Goal: Answer question/provide support: Share knowledge or assist other users

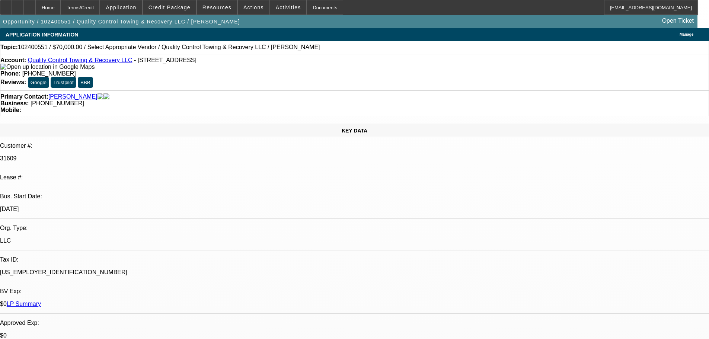
select select "0"
select select "2"
select select "0.1"
select select "4"
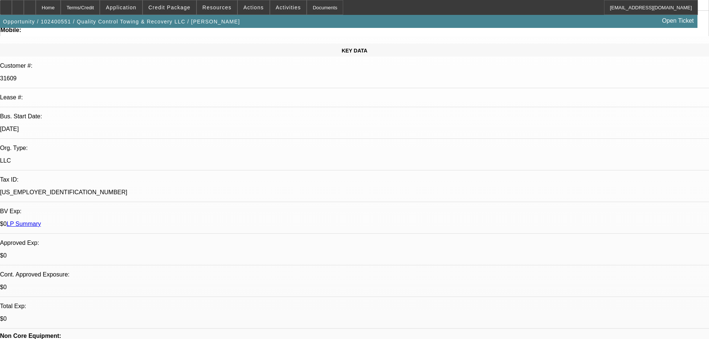
scroll to position [37, 0]
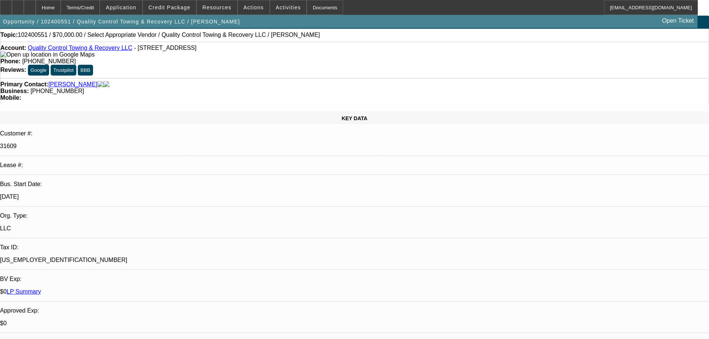
scroll to position [0, 0]
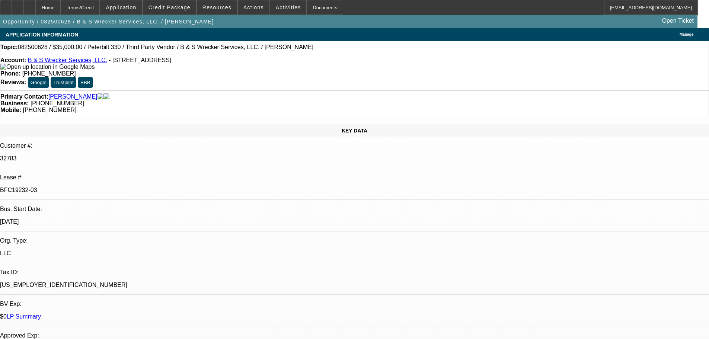
select select "0"
select select "6"
select select "0"
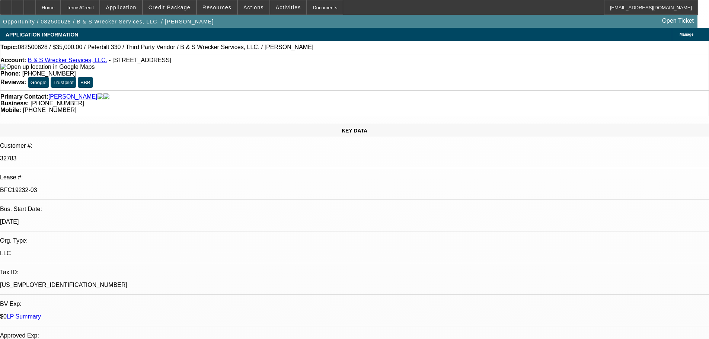
select select "0"
select select "6"
select select "0"
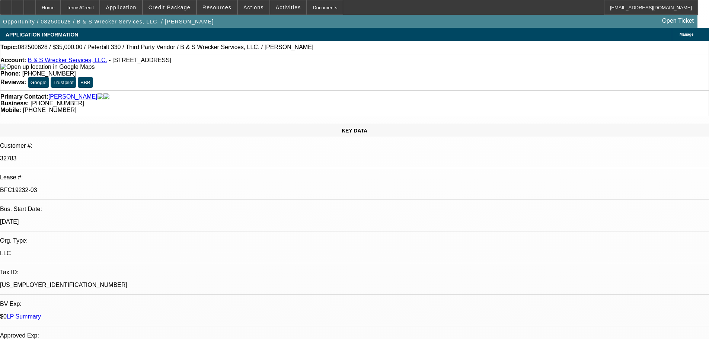
select select "0"
select select "6"
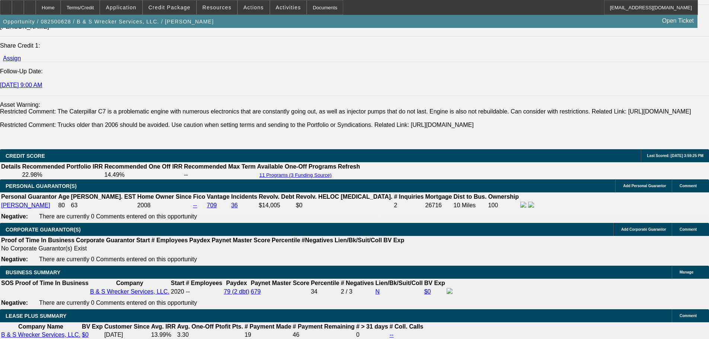
scroll to position [968, 0]
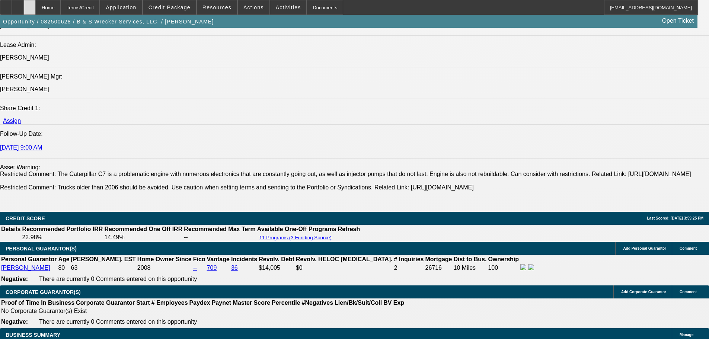
click at [30, 5] on icon at bounding box center [30, 5] width 0 height 0
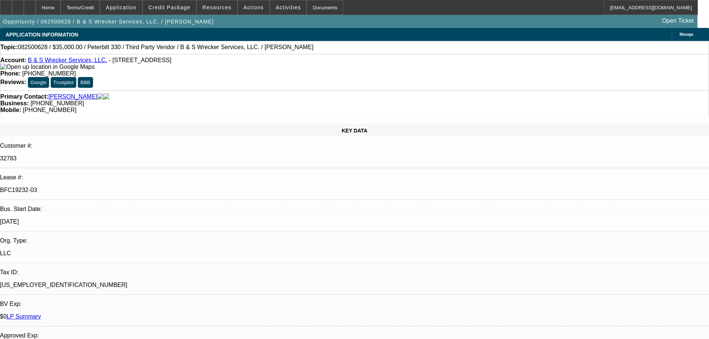
select select "0"
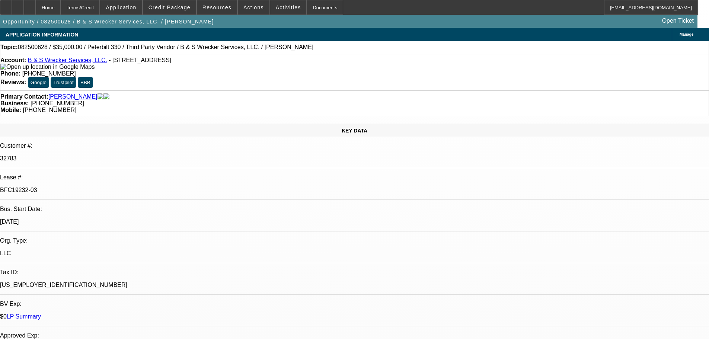
select select "0"
select select "1"
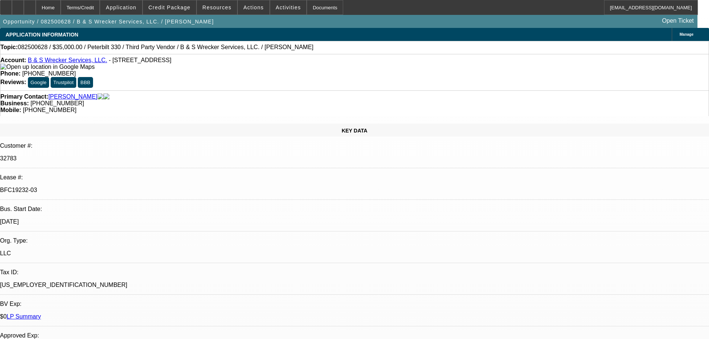
select select "1"
select select "6"
select select "1"
select select "6"
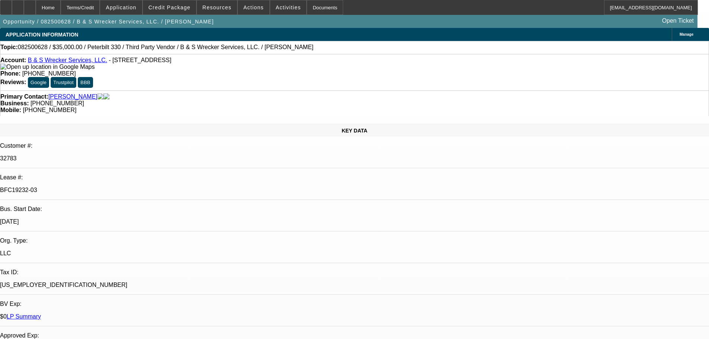
select select "1"
select select "6"
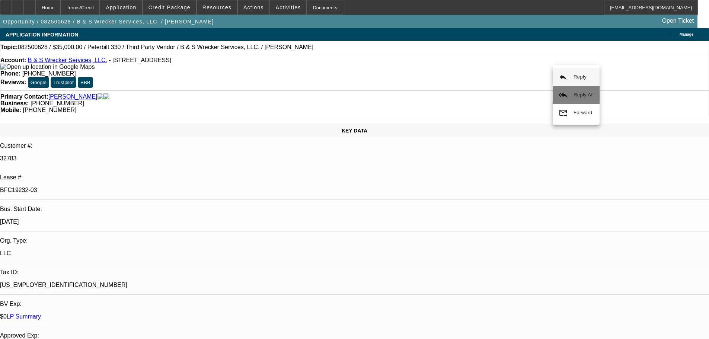
click at [585, 99] on span "Reply All" at bounding box center [584, 94] width 20 height 9
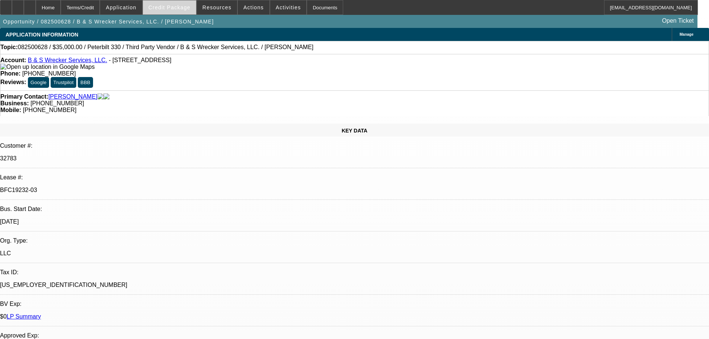
click at [166, 9] on span "Credit Package" at bounding box center [170, 7] width 42 height 6
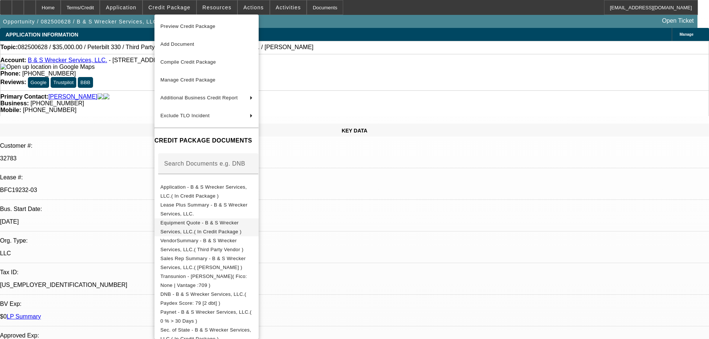
click at [197, 224] on span "Equipment Quote - B & S Wrecker Services, LLC.( In Credit Package )" at bounding box center [200, 227] width 81 height 15
